Goal: Use online tool/utility: Utilize a website feature to perform a specific function

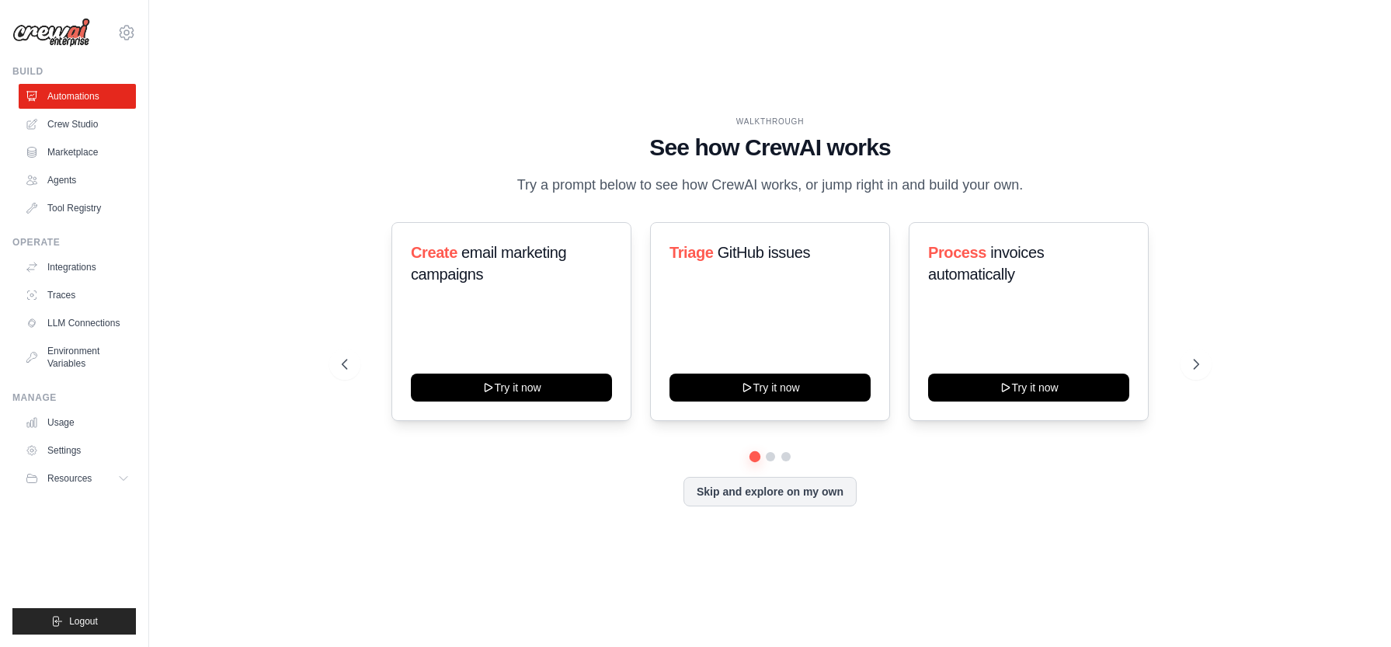
click at [770, 465] on div "Create email marketing campaigns Try it now Triage GitHub issues Try it now Pro…" at bounding box center [771, 364] width 858 height 284
click at [772, 456] on button at bounding box center [770, 457] width 12 height 12
click at [788, 459] on button at bounding box center [786, 457] width 12 height 12
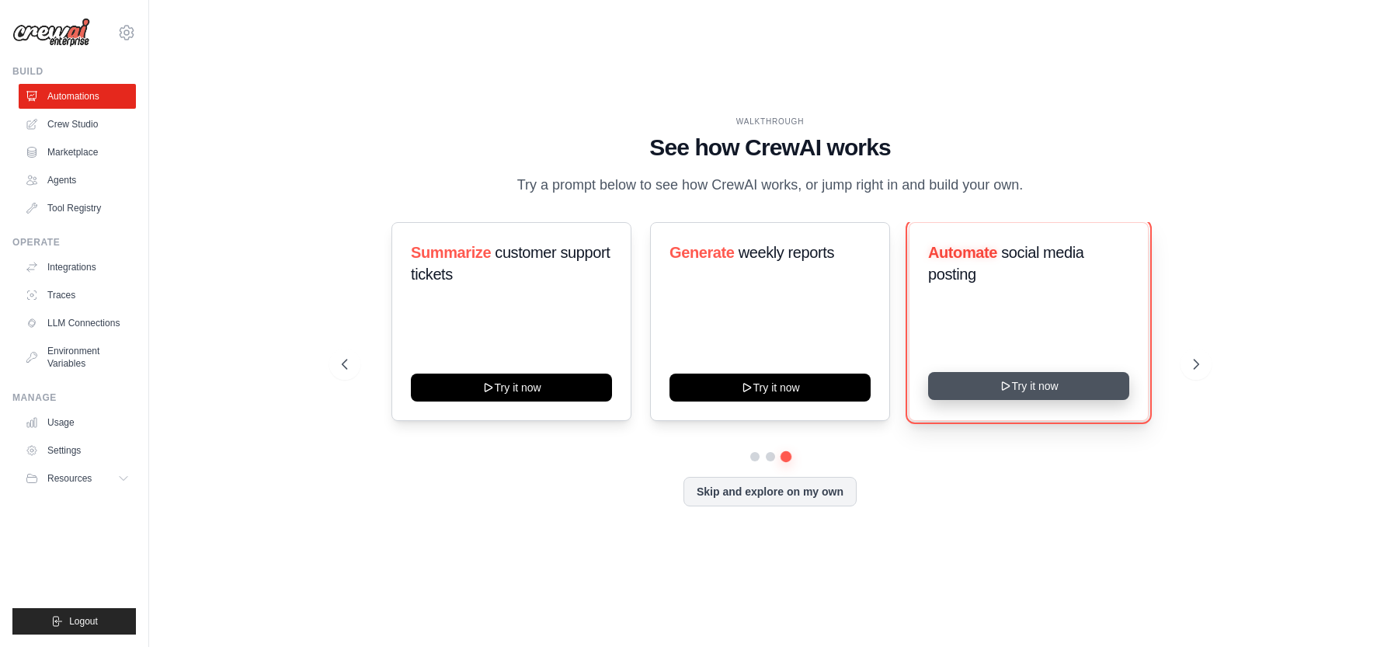
click at [1006, 385] on icon at bounding box center [1006, 386] width 12 height 12
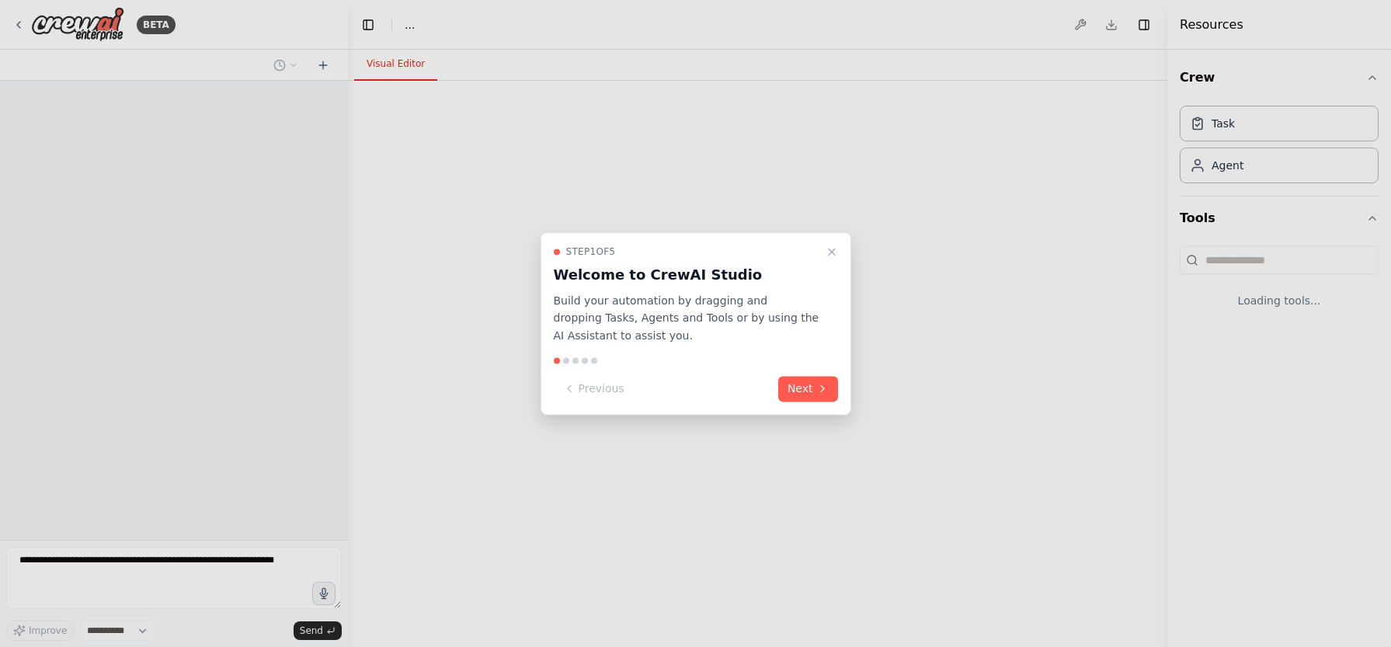
select select "****"
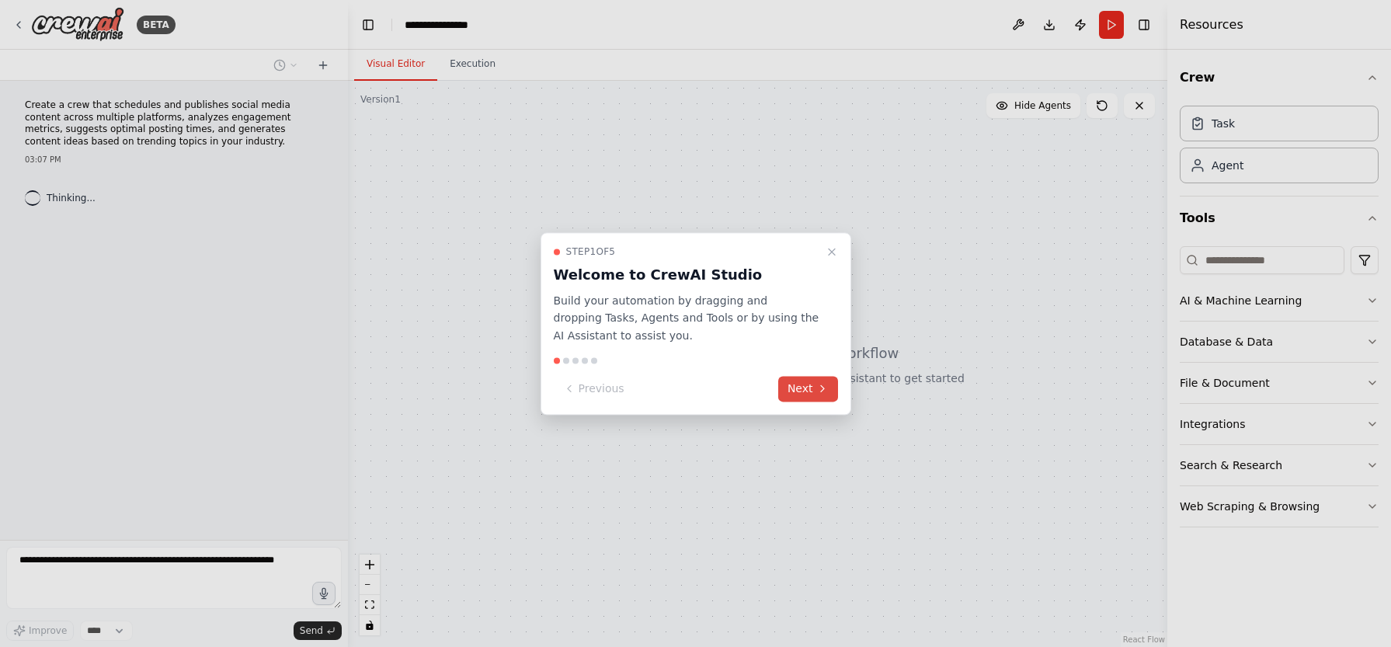
click at [823, 388] on icon at bounding box center [822, 389] width 3 height 6
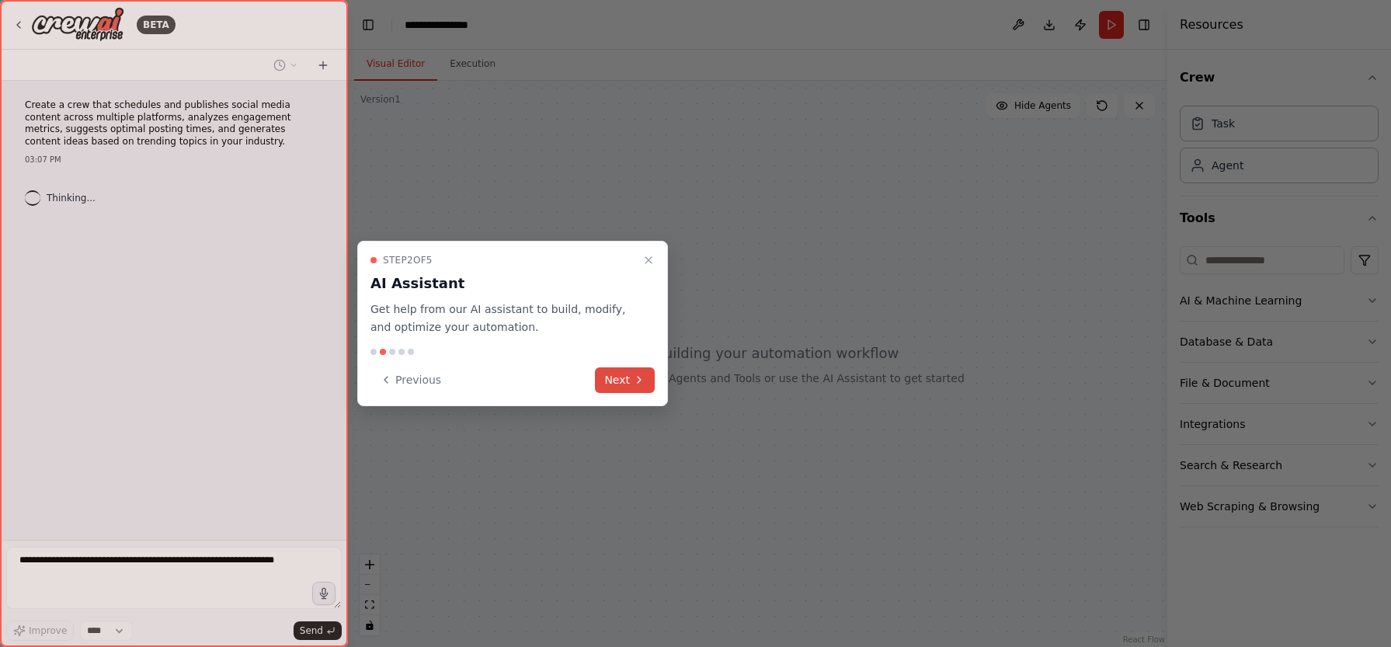
click at [628, 368] on button "Next" at bounding box center [625, 380] width 60 height 26
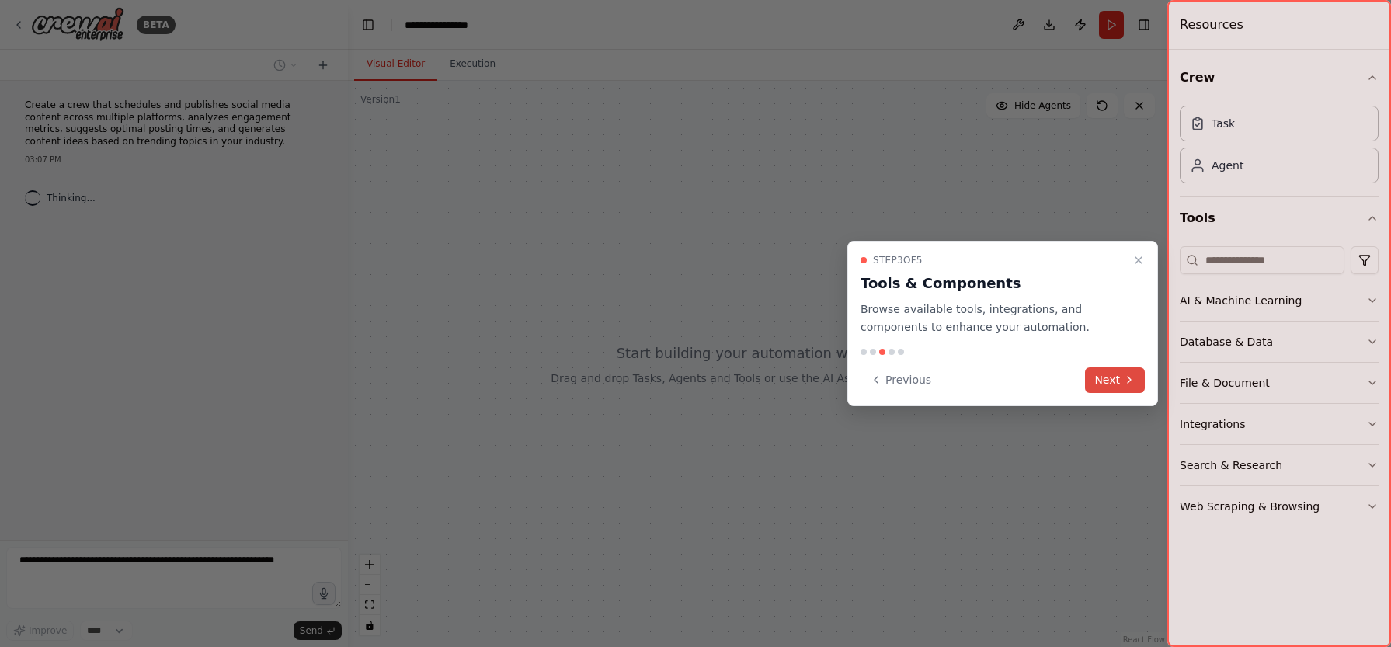
click at [1127, 381] on icon at bounding box center [1129, 380] width 12 height 12
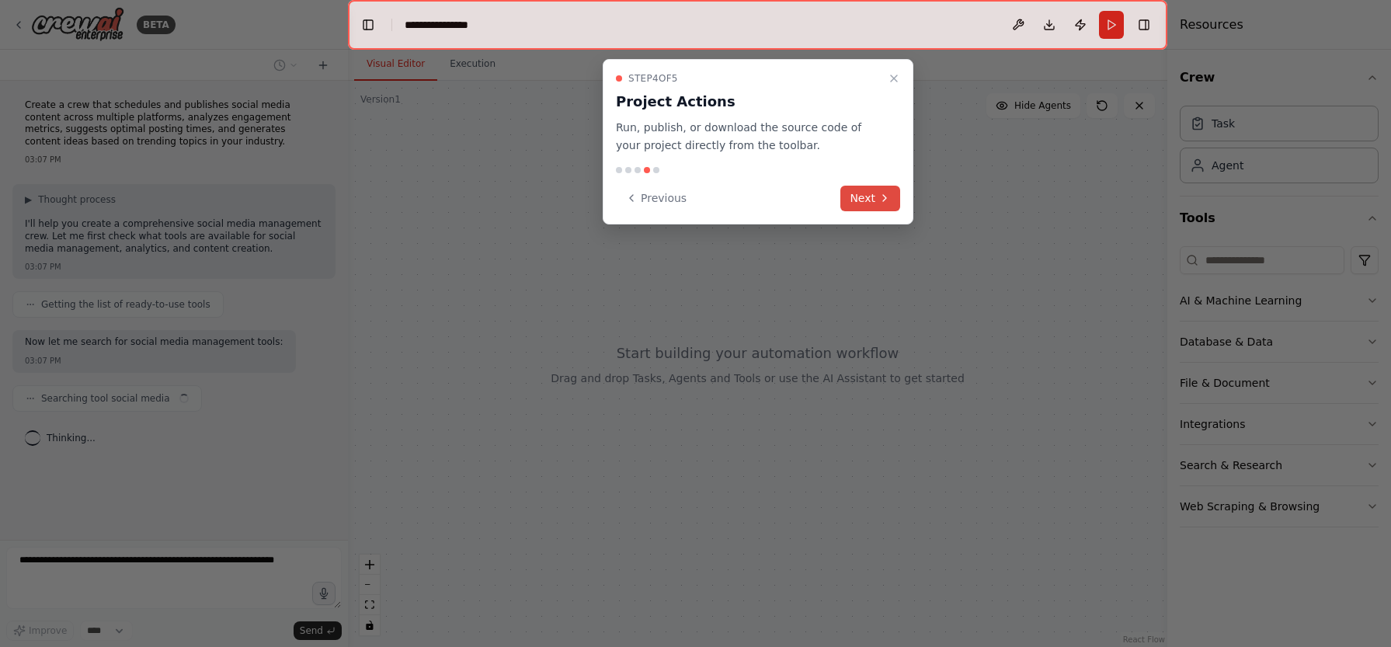
click at [875, 202] on button "Next" at bounding box center [870, 199] width 60 height 26
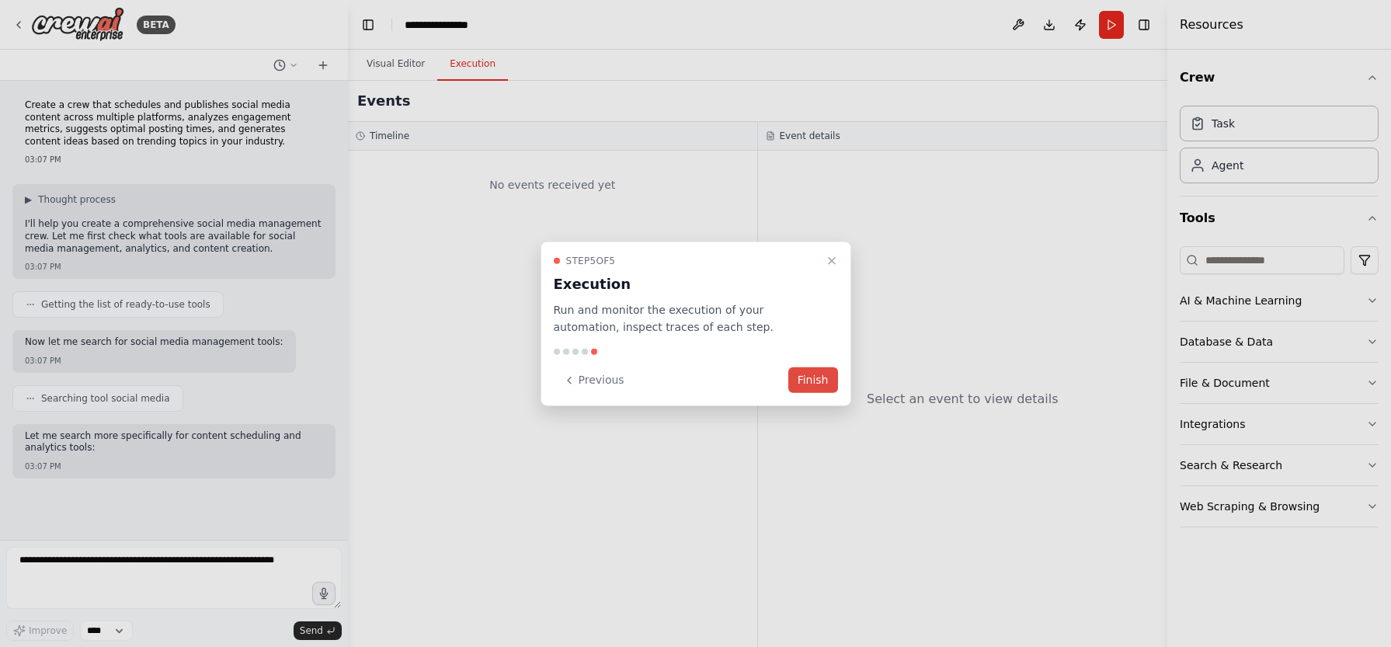
click at [810, 389] on button "Finish" at bounding box center [813, 380] width 50 height 26
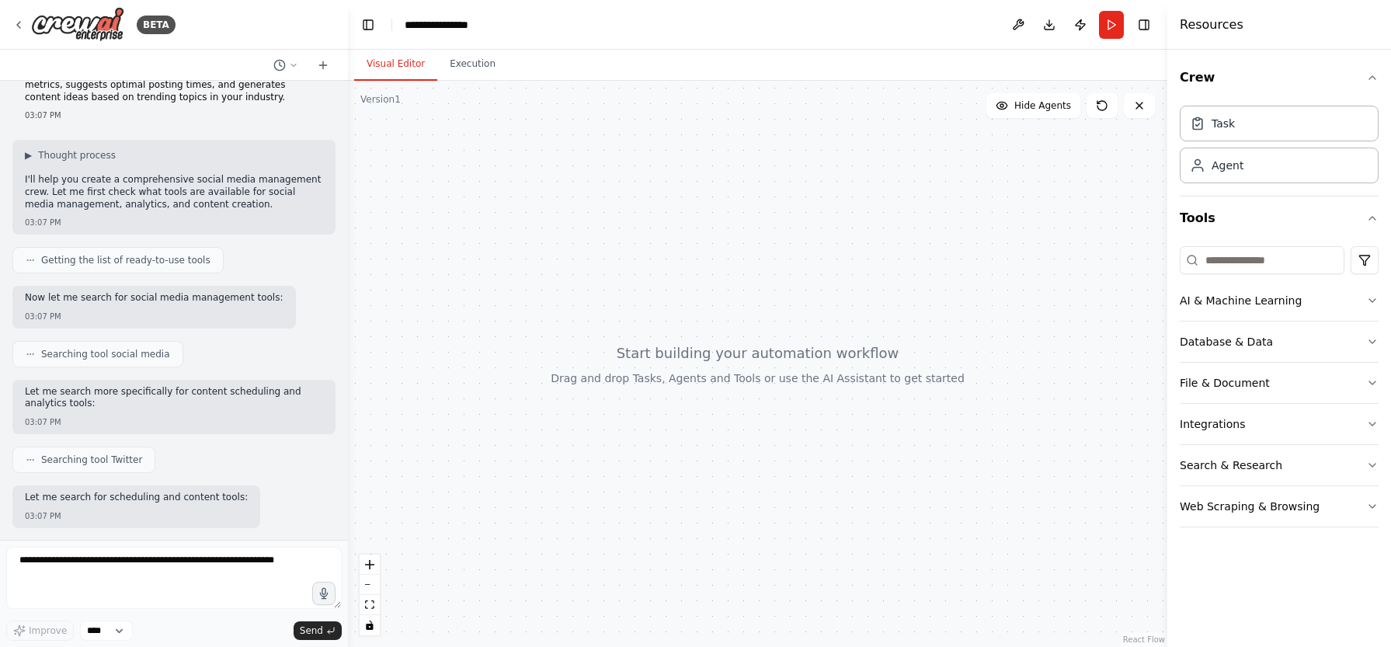
scroll to position [124, 0]
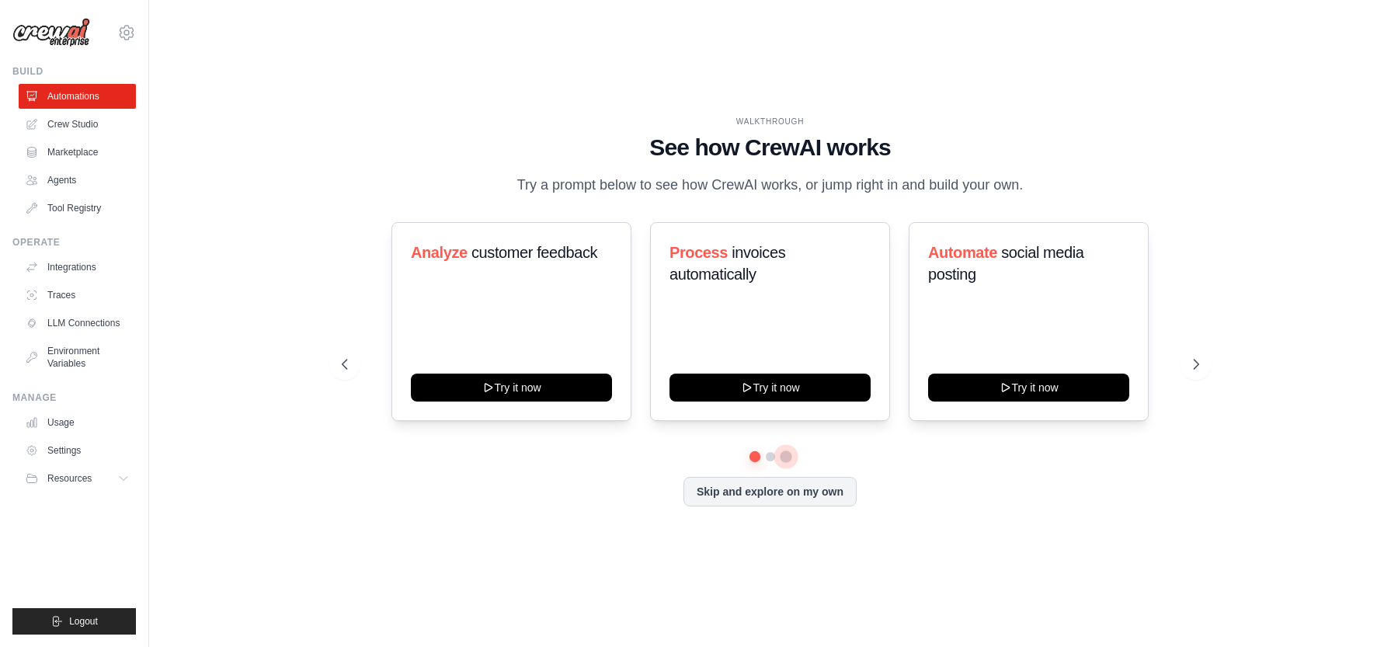
click at [782, 458] on button at bounding box center [786, 457] width 12 height 12
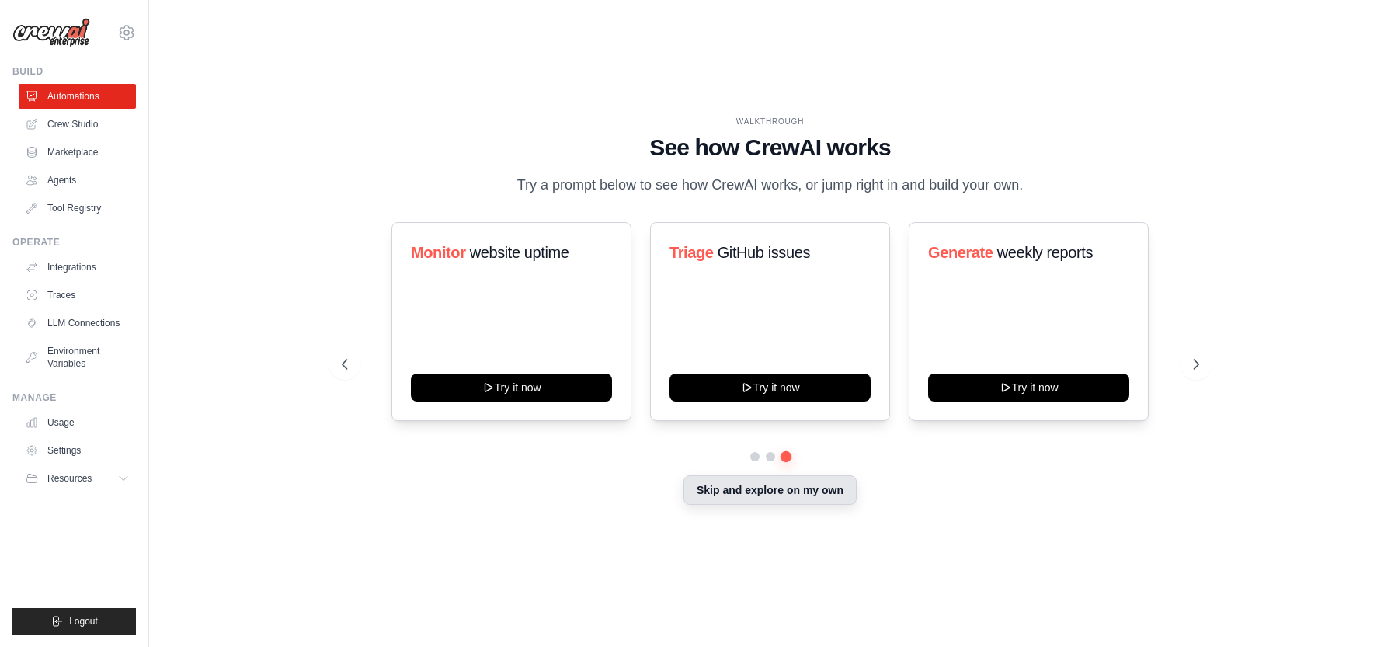
click at [759, 488] on button "Skip and explore on my own" at bounding box center [770, 490] width 173 height 30
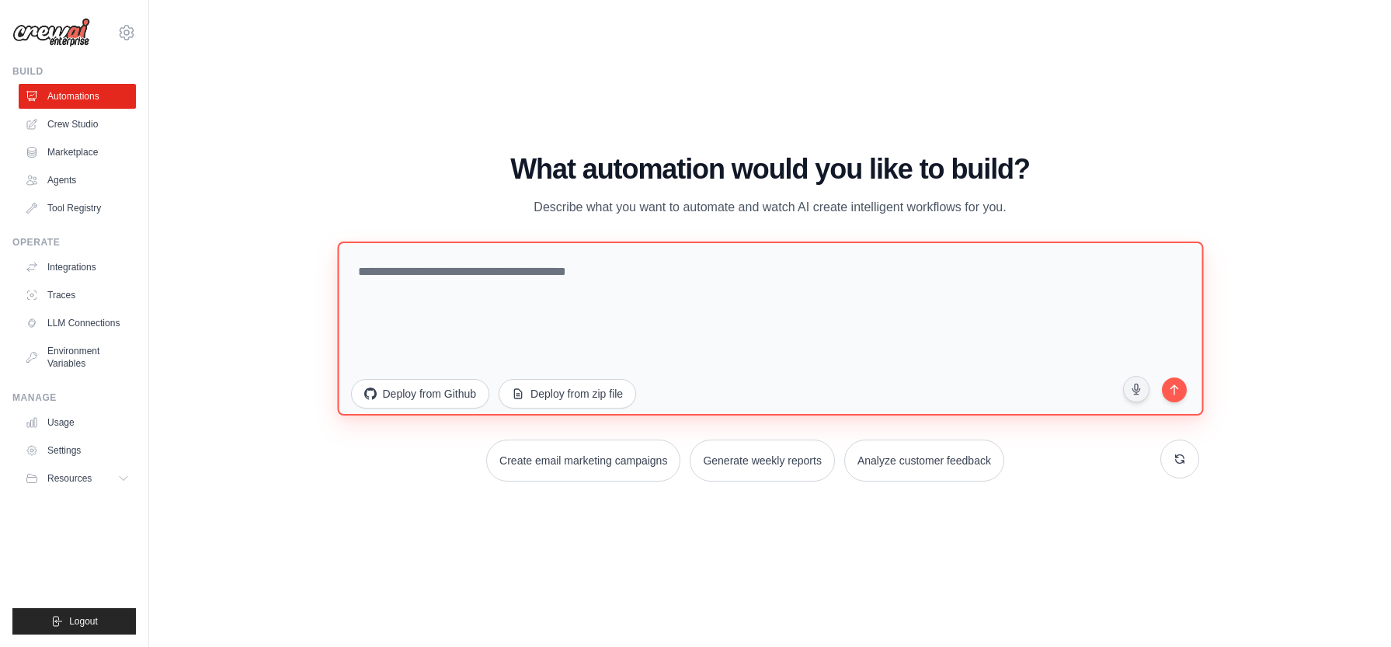
click at [503, 284] on textarea at bounding box center [770, 328] width 866 height 174
click at [531, 272] on textarea "**********" at bounding box center [770, 328] width 866 height 174
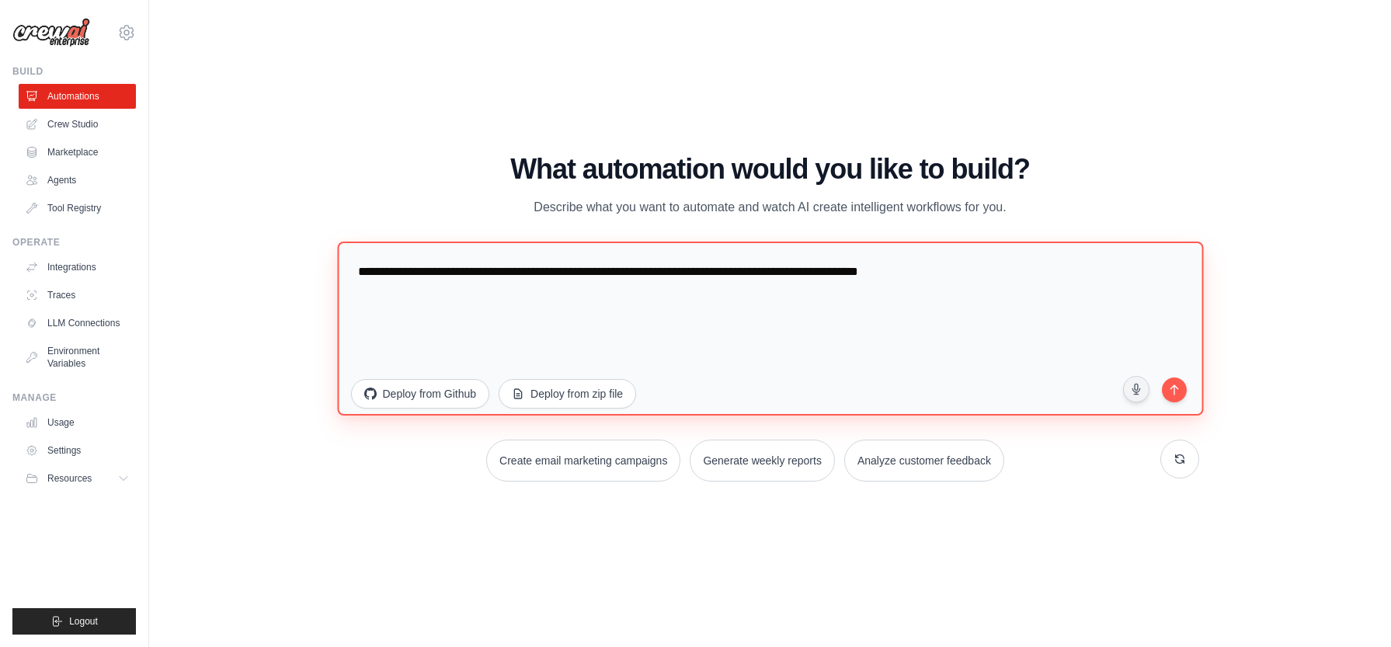
click at [906, 273] on textarea "**********" at bounding box center [770, 328] width 866 height 174
click at [0, 0] on qb-div "**********" at bounding box center [0, 0] width 0 height 0
click at [710, 277] on textarea "**********" at bounding box center [770, 328] width 866 height 174
drag, startPoint x: 934, startPoint y: 275, endPoint x: 1109, endPoint y: 293, distance: 175.7
click at [1109, 293] on textarea "**********" at bounding box center [770, 328] width 866 height 174
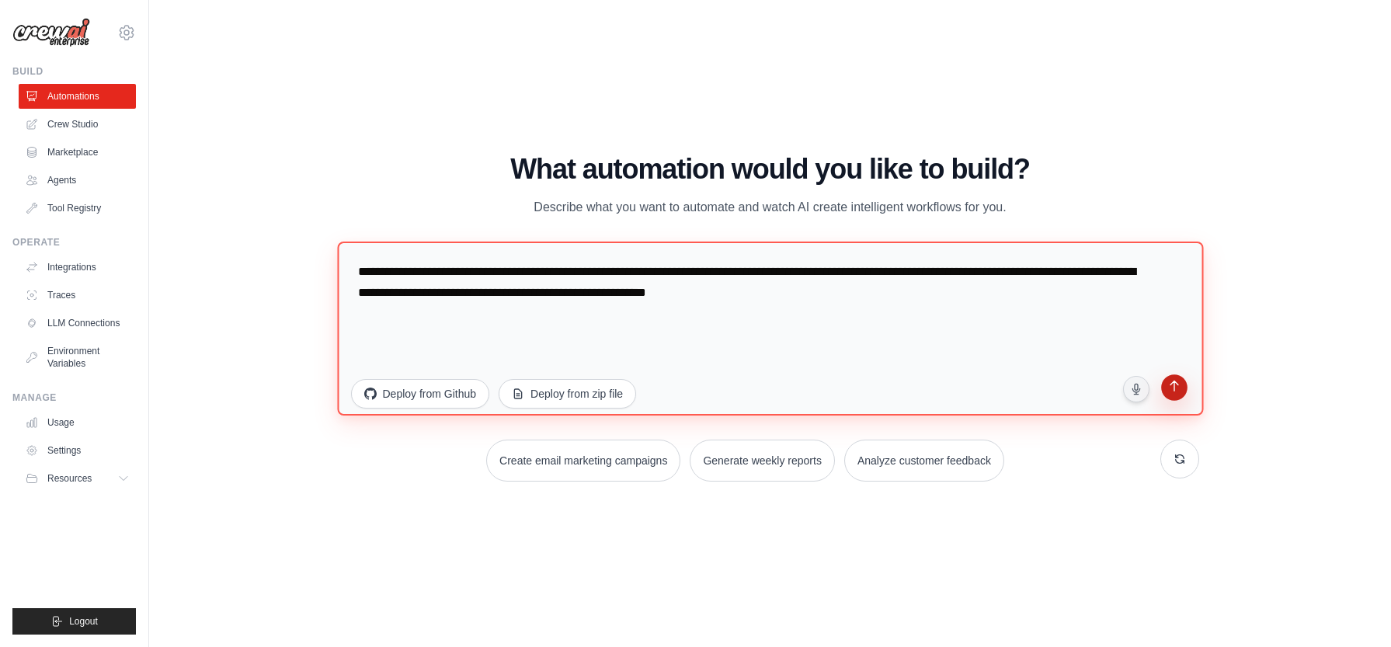
type textarea "**********"
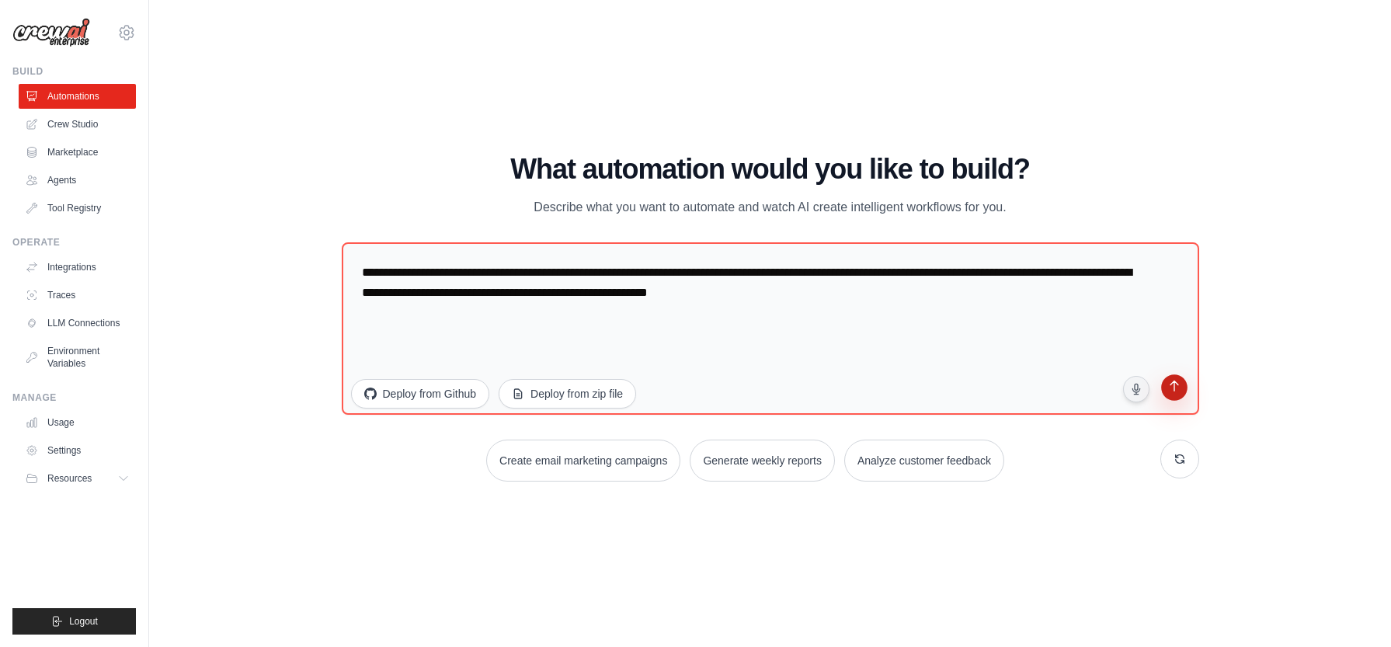
click at [1184, 388] on button "submit" at bounding box center [1174, 389] width 30 height 30
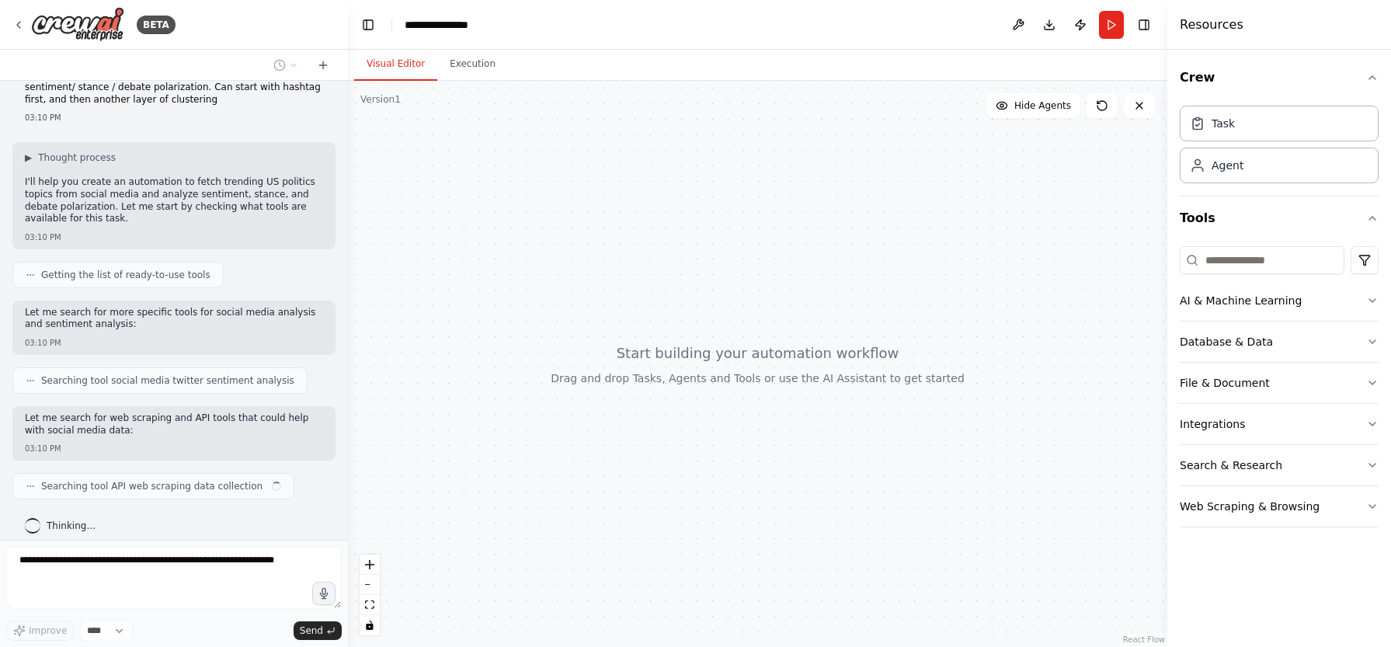
scroll to position [54, 0]
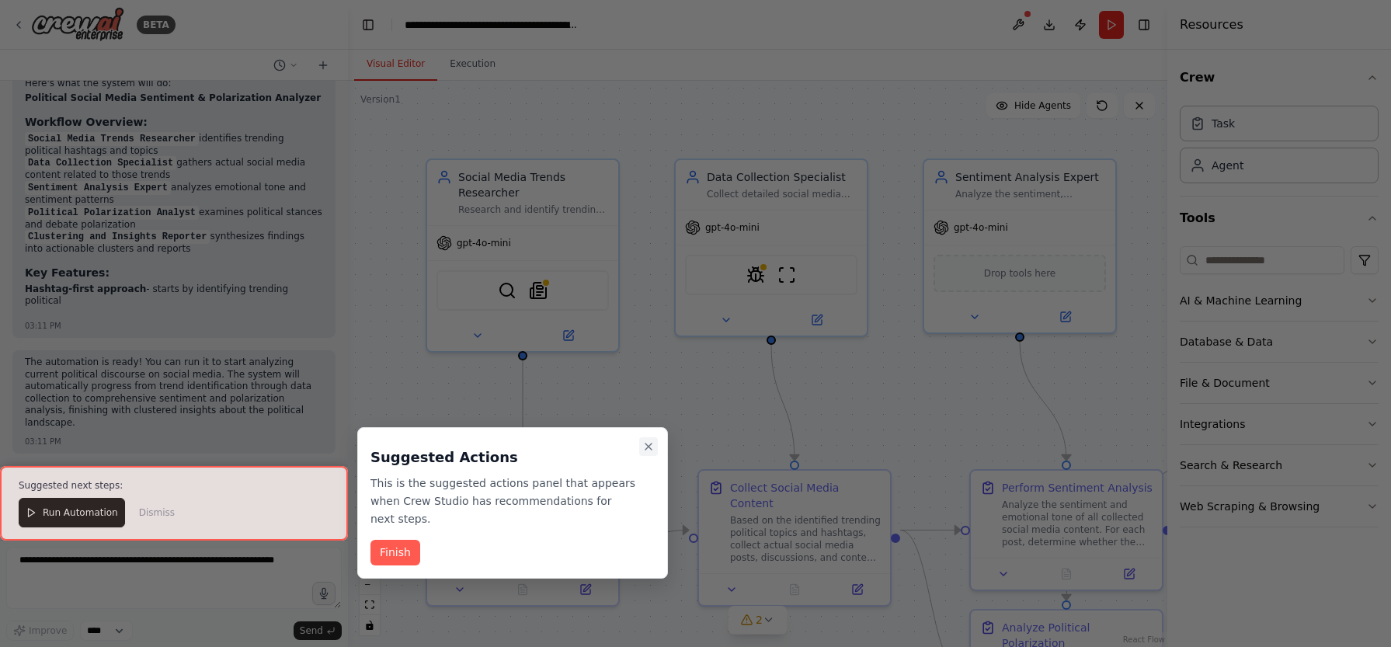
click at [652, 448] on icon "Close walkthrough" at bounding box center [648, 446] width 12 height 12
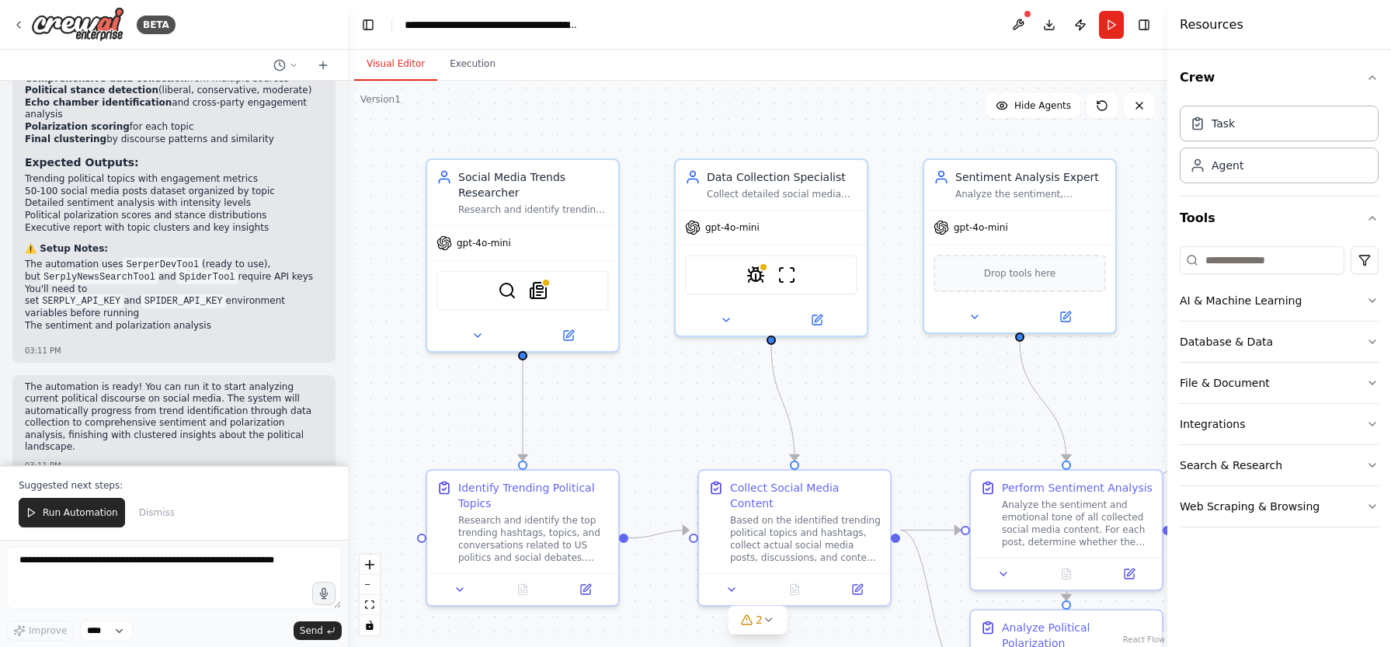
scroll to position [1630, 0]
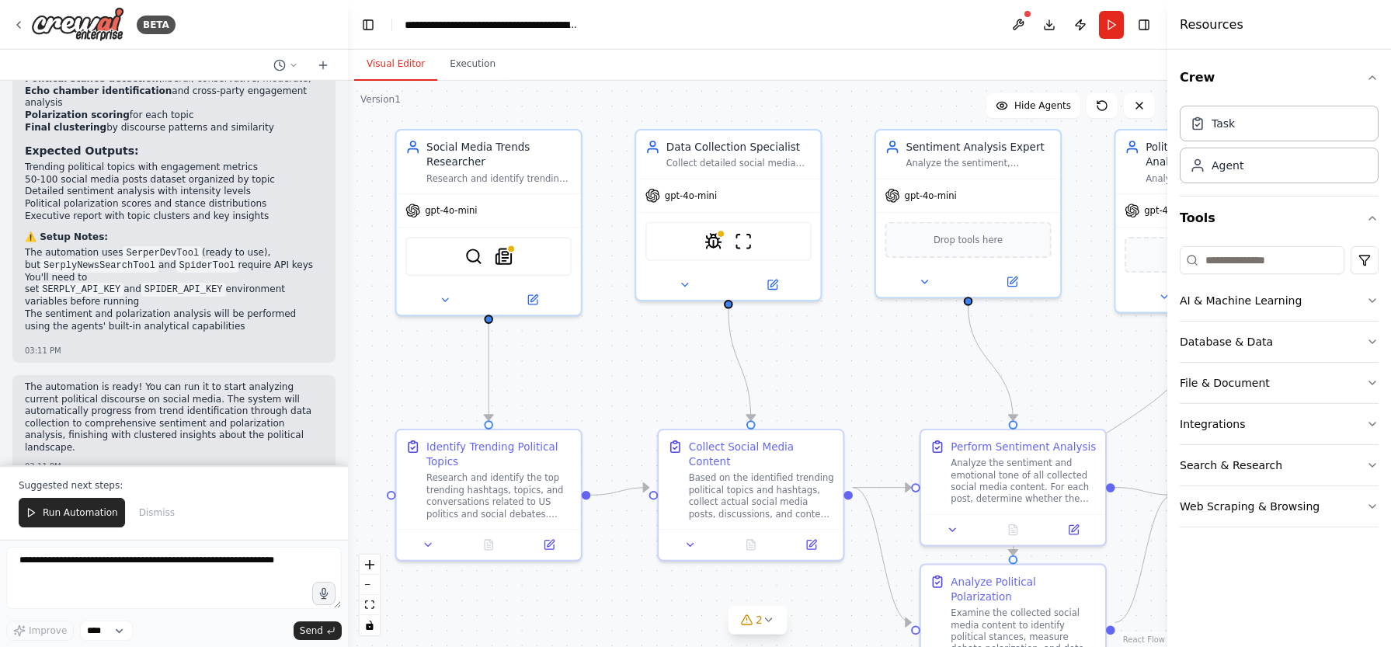
drag, startPoint x: 699, startPoint y: 397, endPoint x: 660, endPoint y: 359, distance: 54.4
click at [660, 359] on div ".deletable-edge-delete-btn { width: 20px; height: 20px; border: 0px solid #ffff…" at bounding box center [757, 364] width 819 height 566
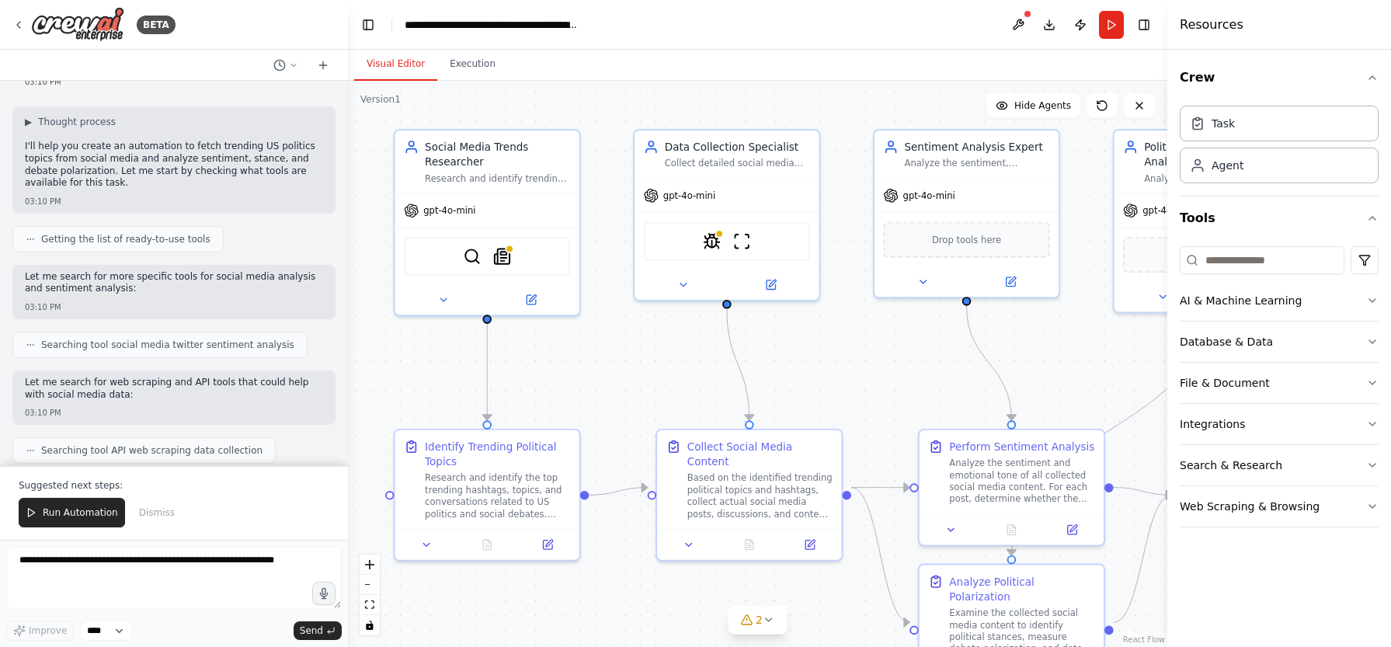
scroll to position [0, 0]
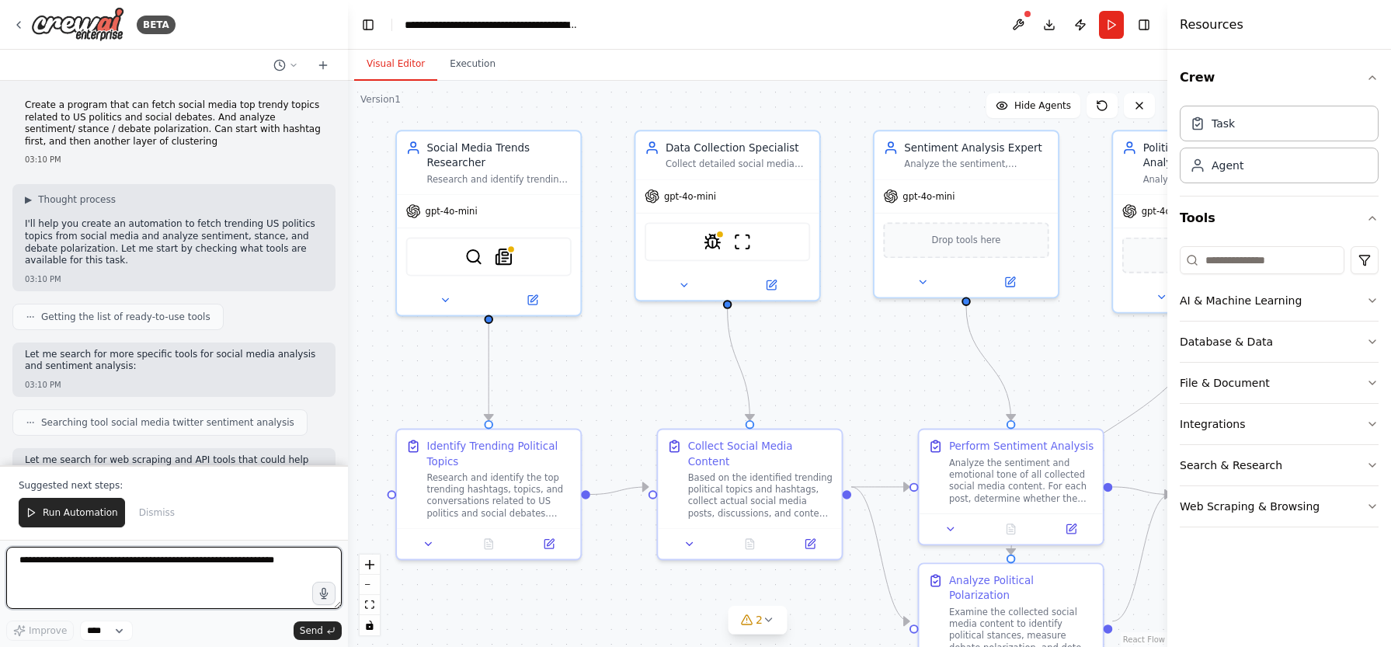
click at [189, 574] on textarea at bounding box center [174, 578] width 336 height 62
type textarea "**********"
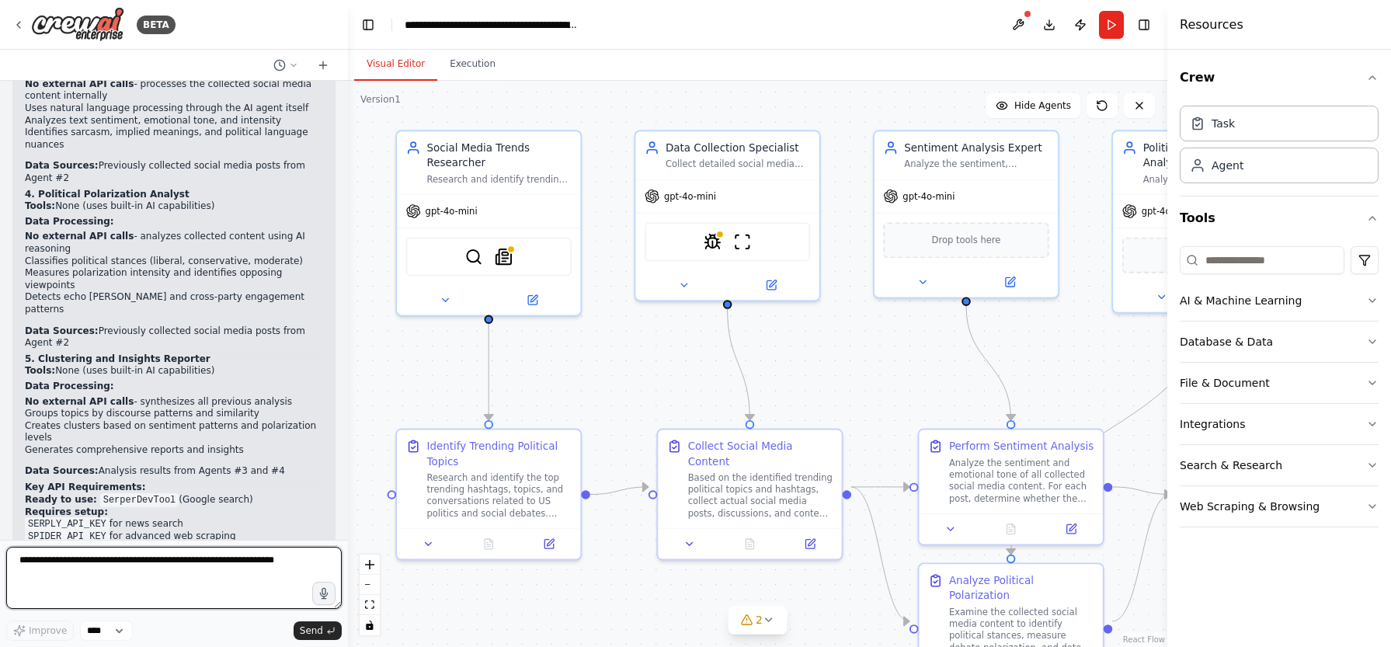
scroll to position [2741, 0]
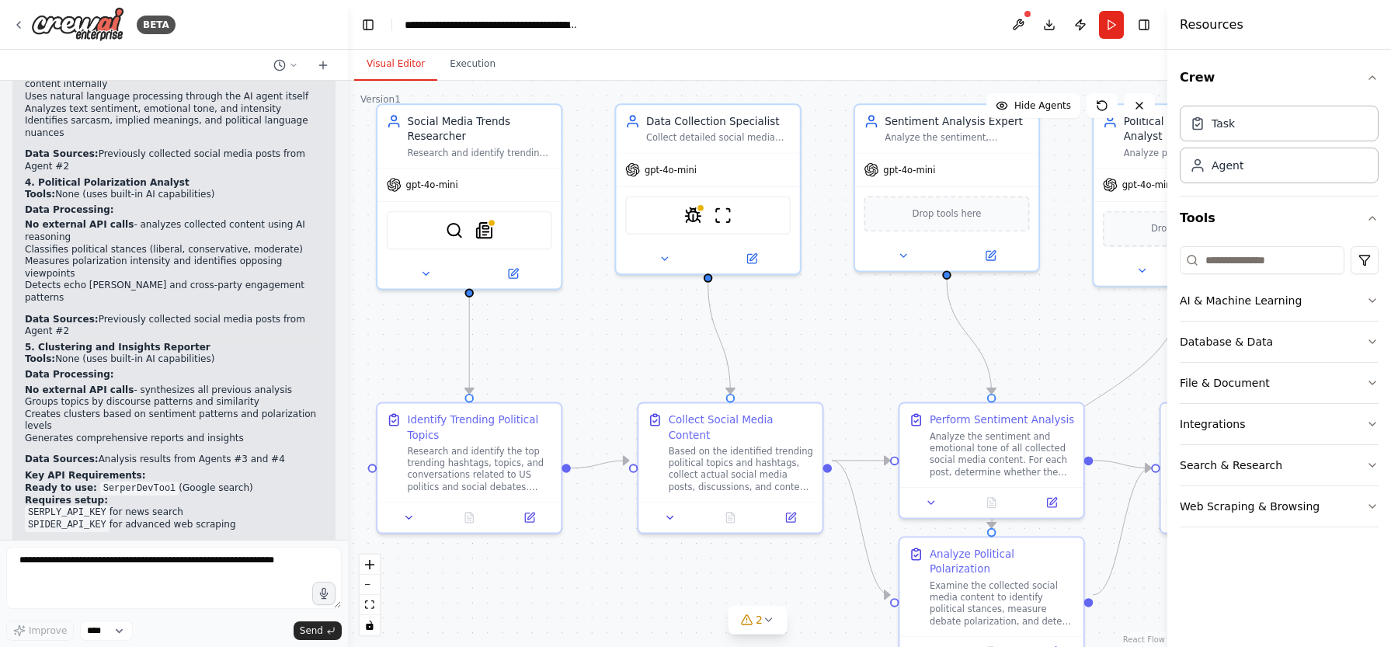
drag, startPoint x: 834, startPoint y: 367, endPoint x: 815, endPoint y: 342, distance: 32.2
click at [815, 342] on div ".deletable-edge-delete-btn { width: 20px; height: 20px; border: 0px solid #ffff…" at bounding box center [757, 364] width 819 height 566
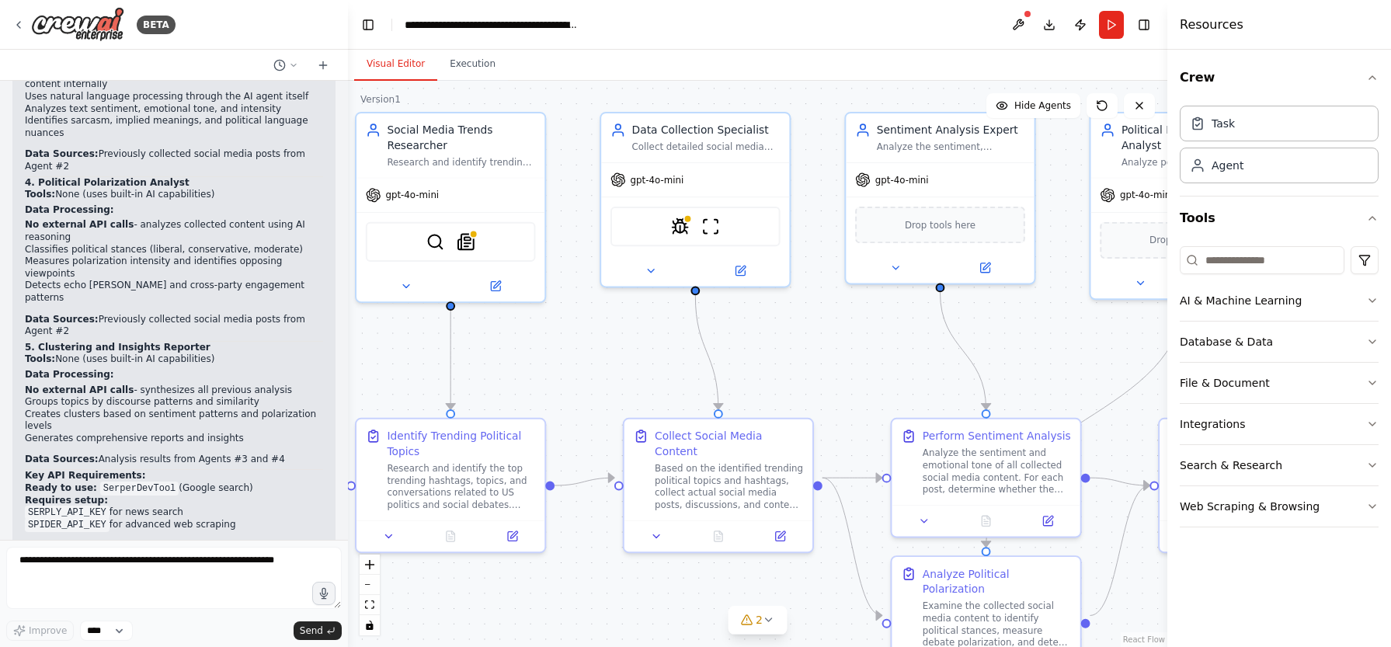
drag, startPoint x: 938, startPoint y: 319, endPoint x: 919, endPoint y: 329, distance: 21.5
click at [918, 329] on div ".deletable-edge-delete-btn { width: 20px; height: 20px; border: 0px solid #ffff…" at bounding box center [757, 364] width 819 height 566
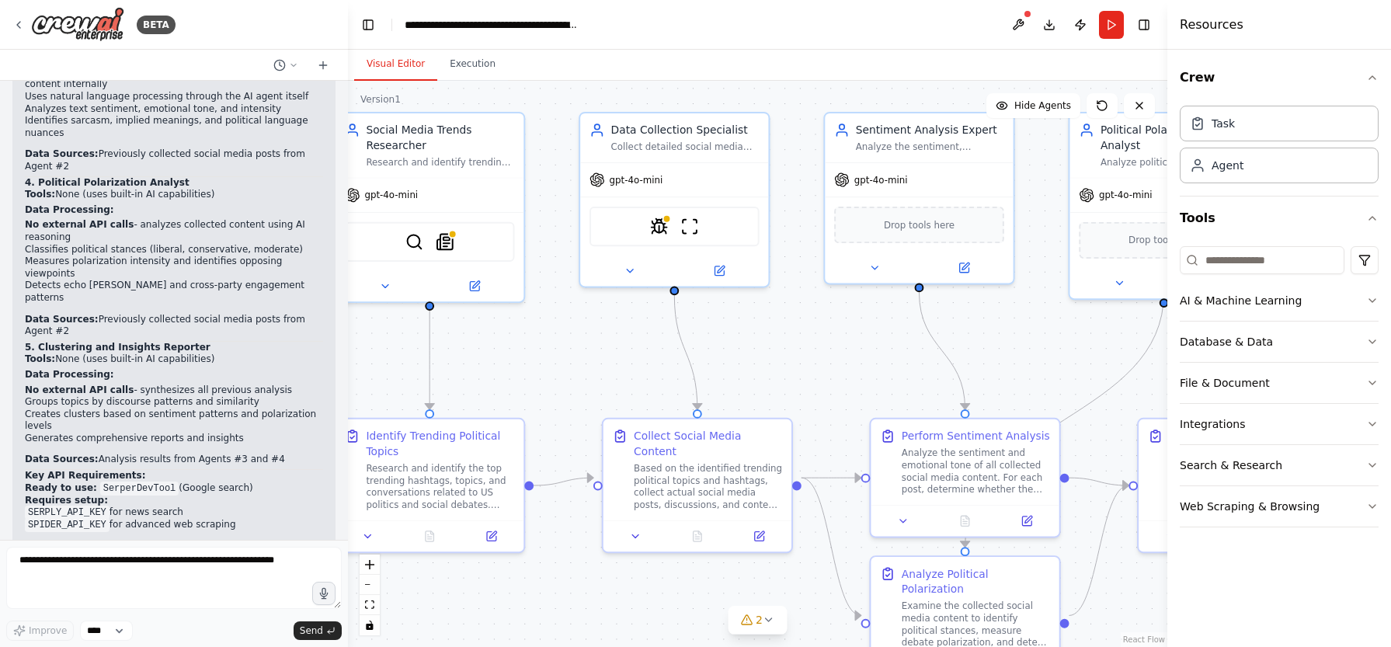
drag, startPoint x: 891, startPoint y: 337, endPoint x: 871, endPoint y: 336, distance: 20.2
click at [871, 336] on div ".deletable-edge-delete-btn { width: 20px; height: 20px; border: 0px solid #ffff…" at bounding box center [757, 364] width 819 height 566
click at [1021, 23] on button at bounding box center [1018, 25] width 25 height 28
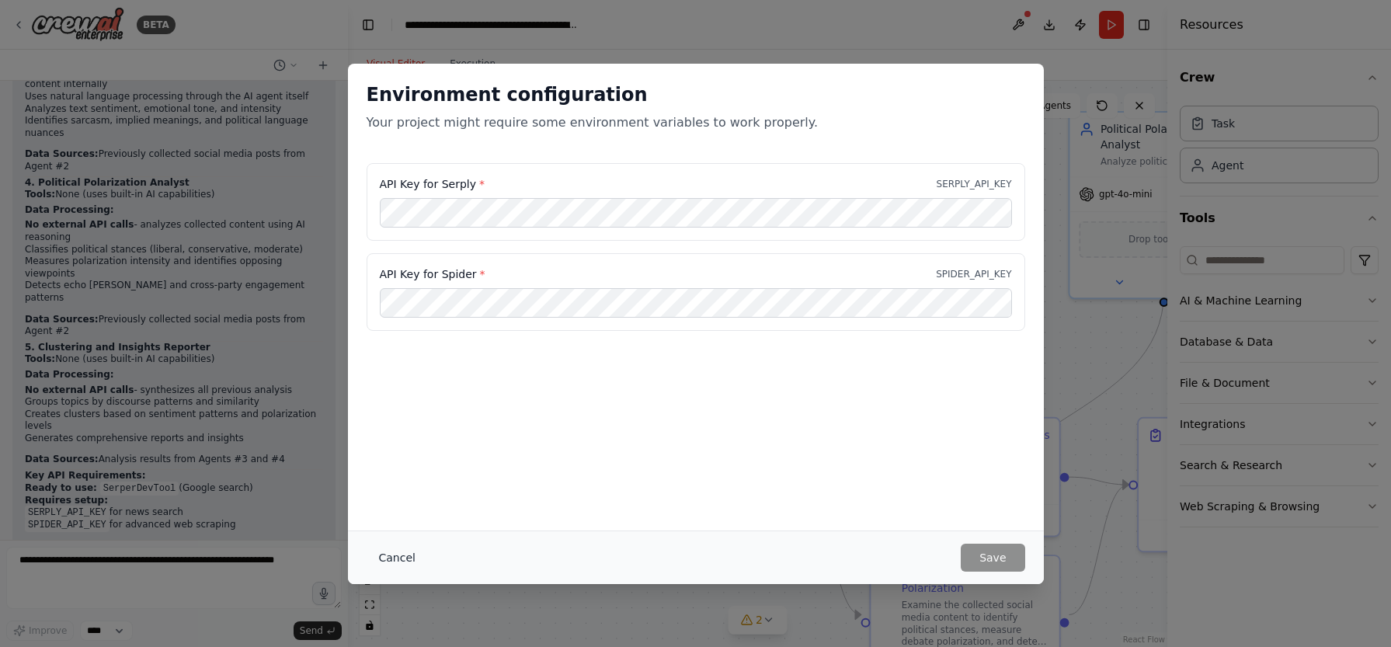
click at [402, 561] on button "Cancel" at bounding box center [397, 558] width 61 height 28
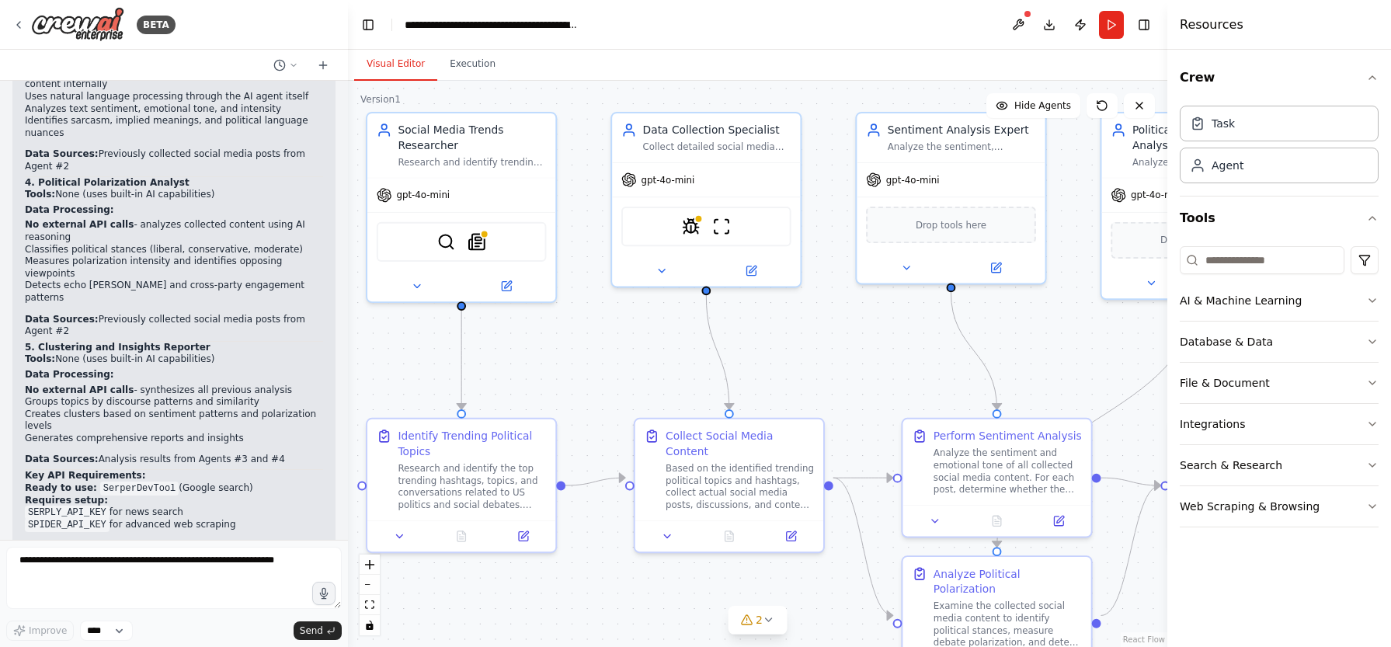
drag, startPoint x: 829, startPoint y: 364, endPoint x: 861, endPoint y: 364, distance: 31.9
click at [861, 364] on div ".deletable-edge-delete-btn { width: 20px; height: 20px; border: 0px solid #ffff…" at bounding box center [757, 364] width 819 height 566
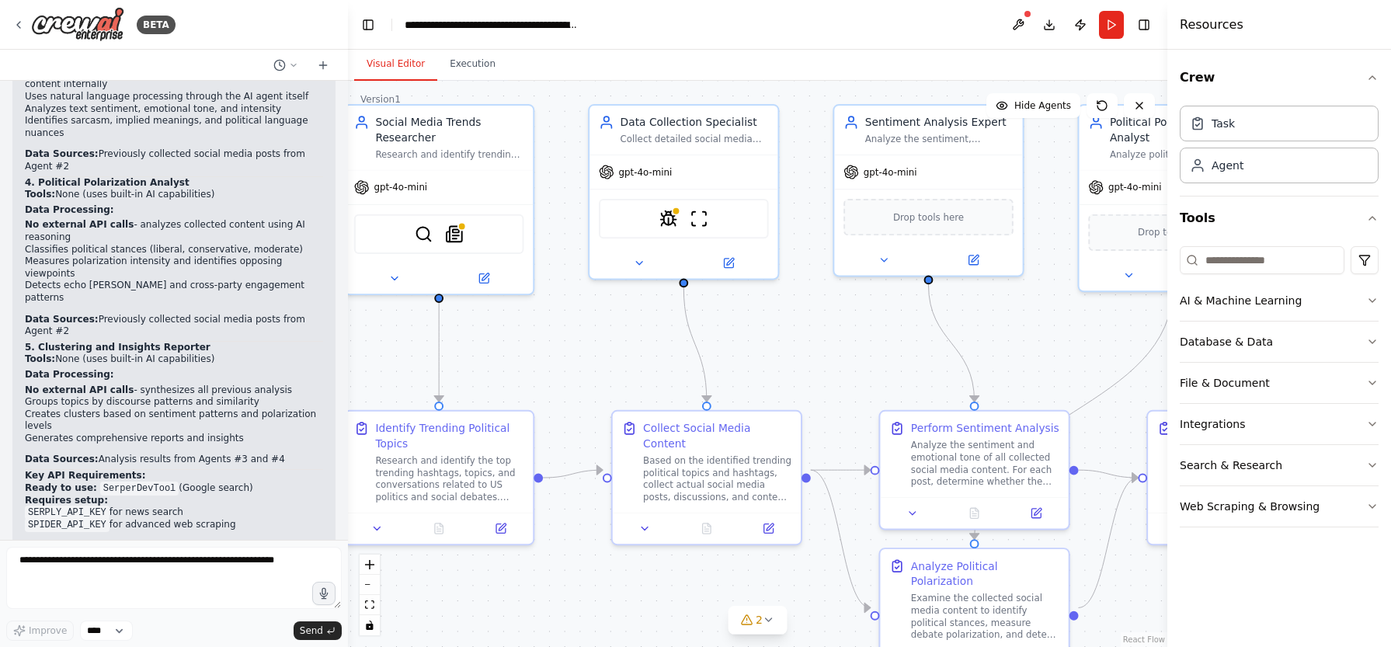
drag, startPoint x: 603, startPoint y: 355, endPoint x: 580, endPoint y: 347, distance: 23.8
click at [580, 347] on div ".deletable-edge-delete-btn { width: 20px; height: 20px; border: 0px solid #ffff…" at bounding box center [757, 364] width 819 height 566
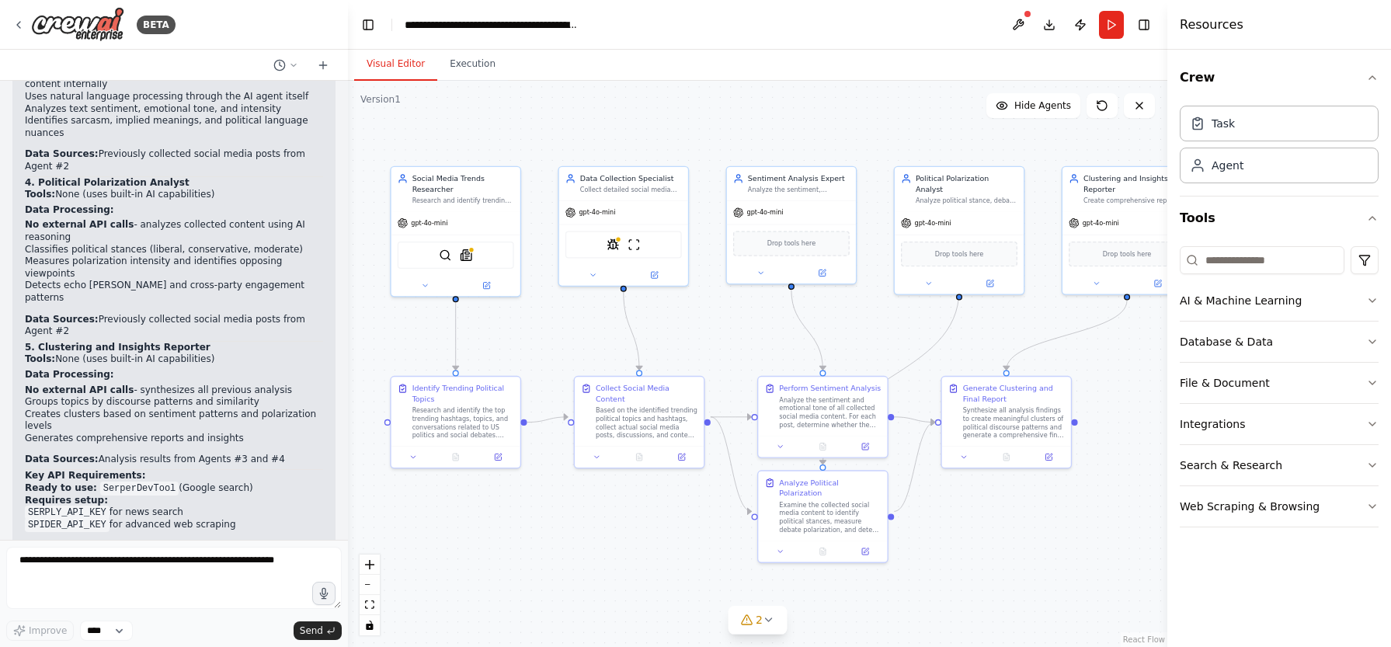
drag, startPoint x: 799, startPoint y: 339, endPoint x: 711, endPoint y: 324, distance: 89.0
click at [711, 325] on div ".deletable-edge-delete-btn { width: 20px; height: 20px; border: 0px solid #ffff…" at bounding box center [757, 364] width 819 height 566
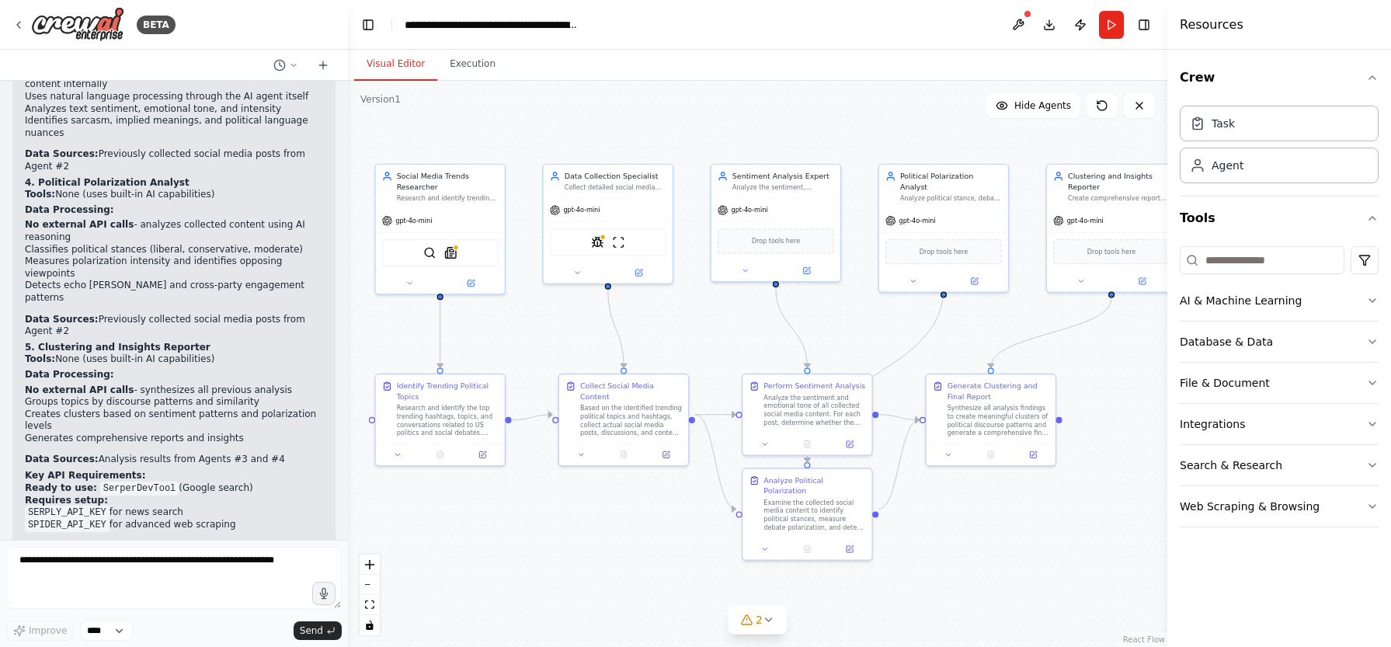
drag, startPoint x: 990, startPoint y: 322, endPoint x: 976, endPoint y: 320, distance: 14.9
click at [976, 320] on div ".deletable-edge-delete-btn { width: 20px; height: 20px; border: 0px solid #ffff…" at bounding box center [757, 364] width 819 height 566
